Goal: Information Seeking & Learning: Learn about a topic

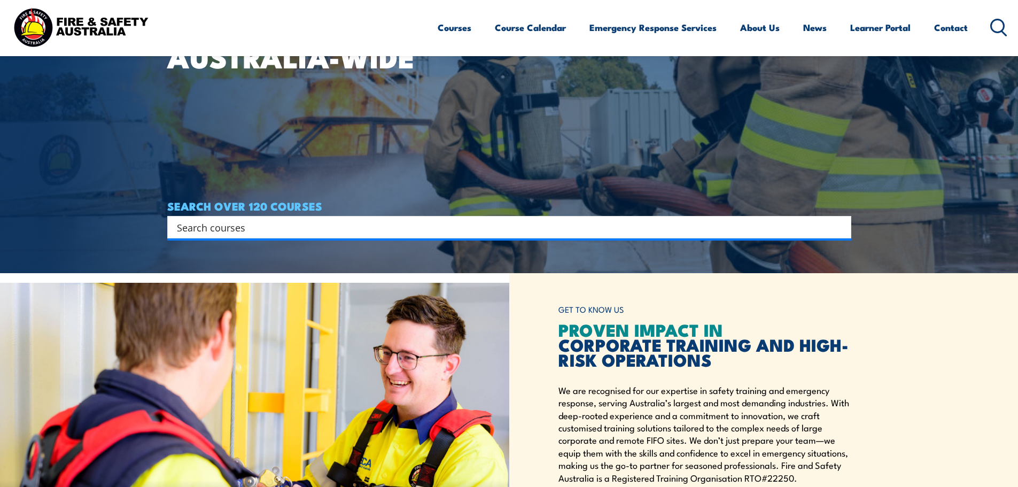
click at [400, 233] on input "Search input" at bounding box center [502, 227] width 651 height 16
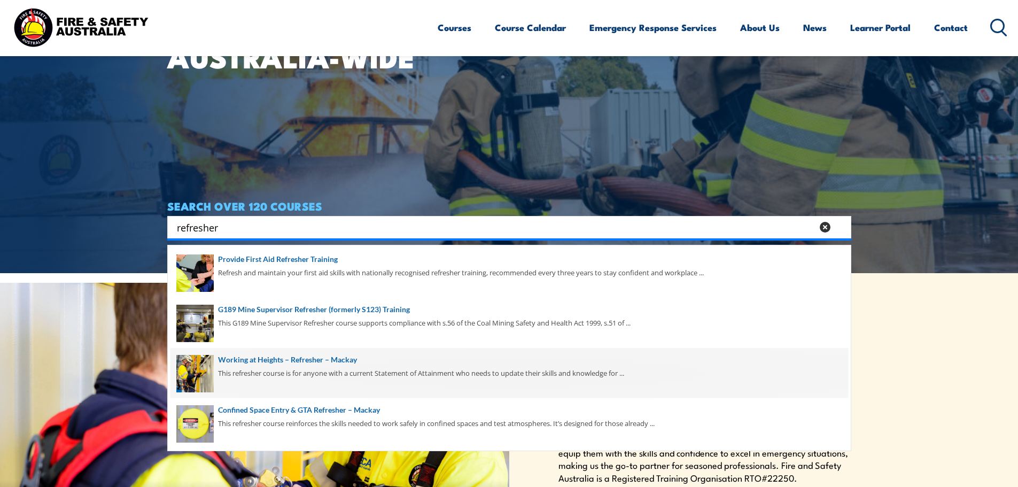
type input "refresher"
click at [316, 362] on span at bounding box center [508, 373] width 677 height 50
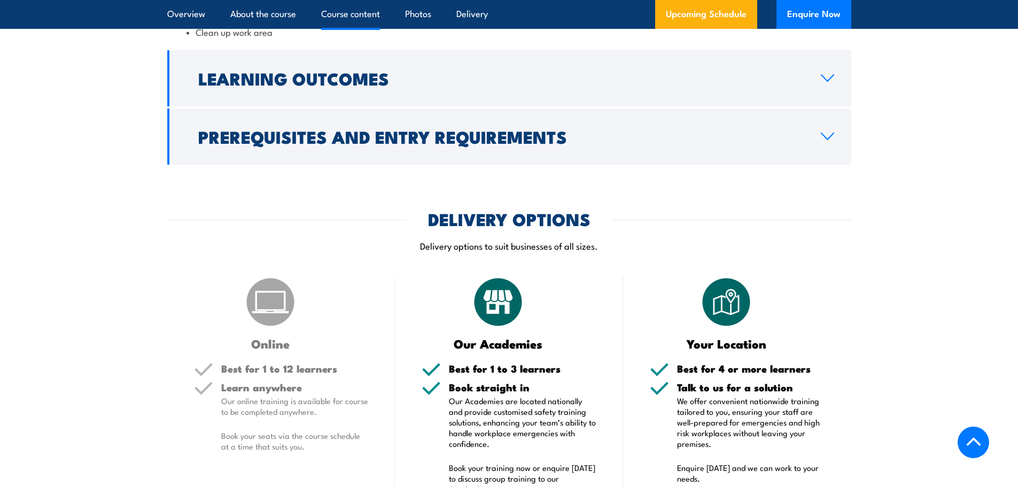
scroll to position [1015, 0]
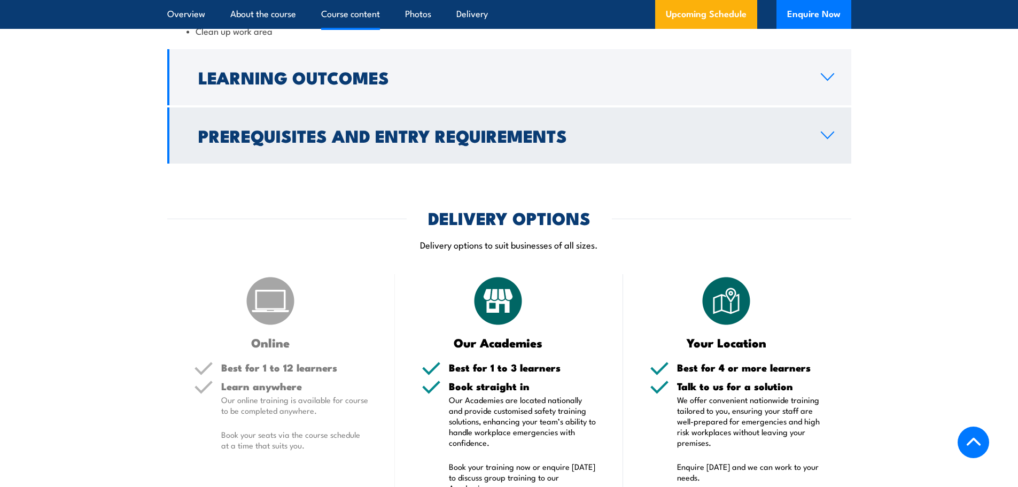
click at [529, 143] on h2 "Prerequisites and Entry Requirements" at bounding box center [500, 135] width 605 height 15
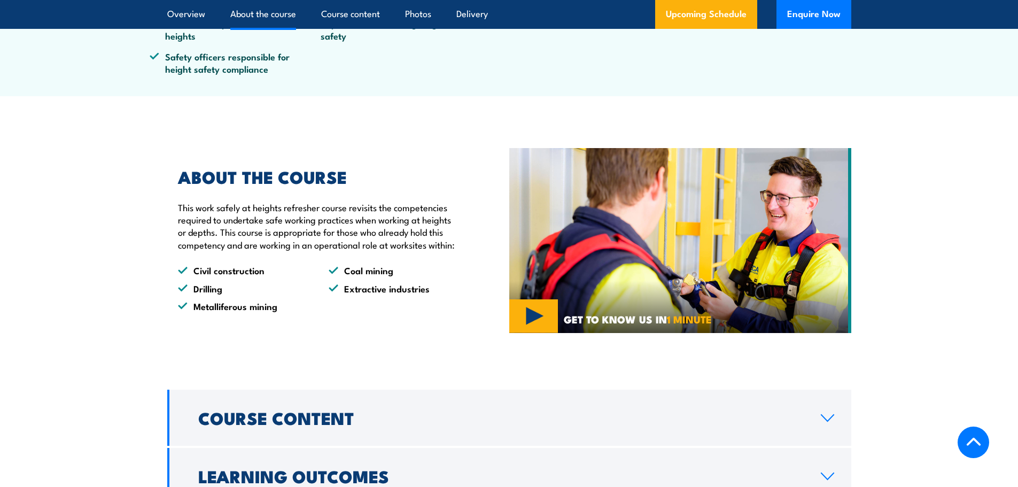
scroll to position [908, 0]
